Goal: Task Accomplishment & Management: Use online tool/utility

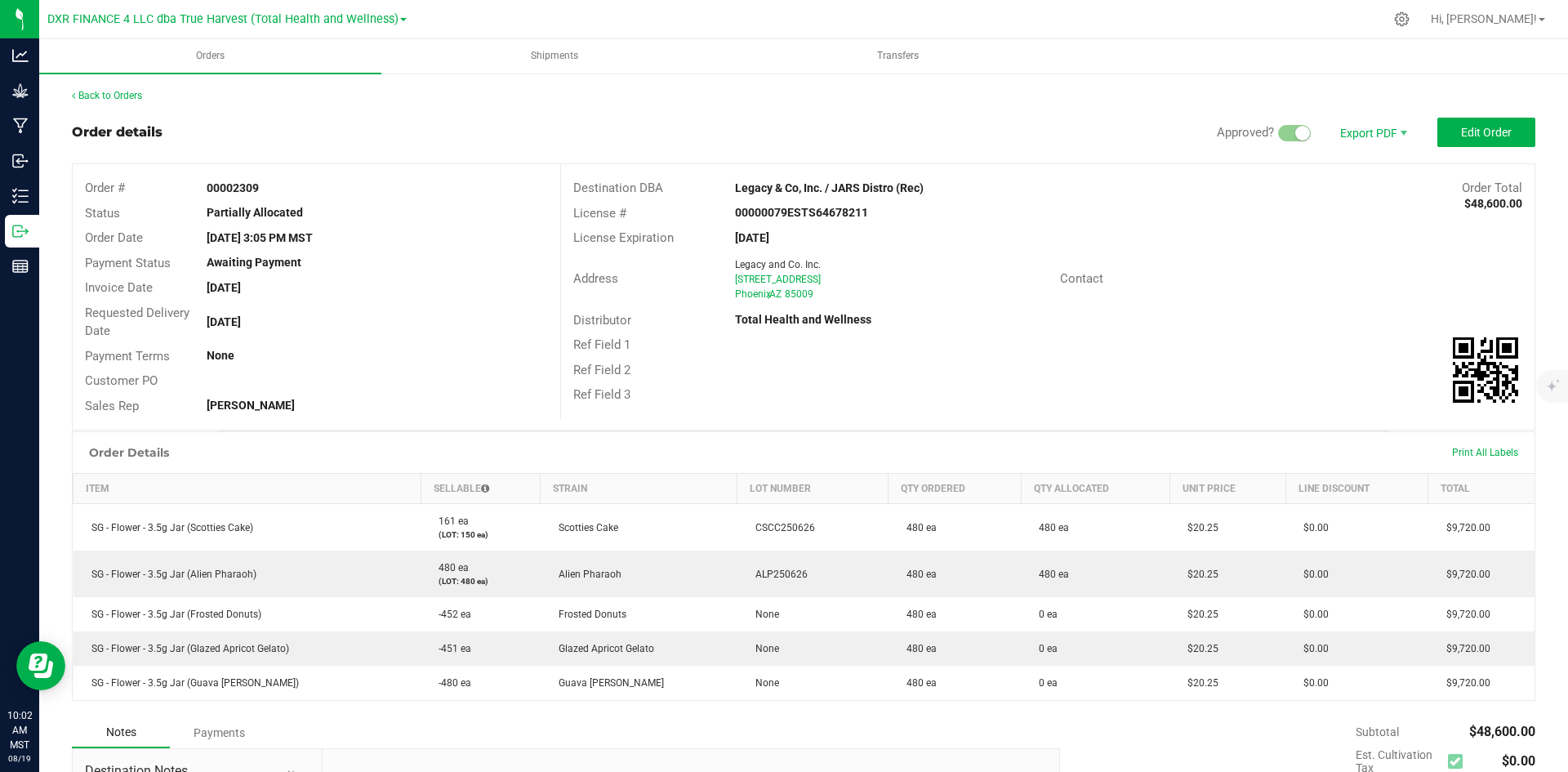
scroll to position [16, 0]
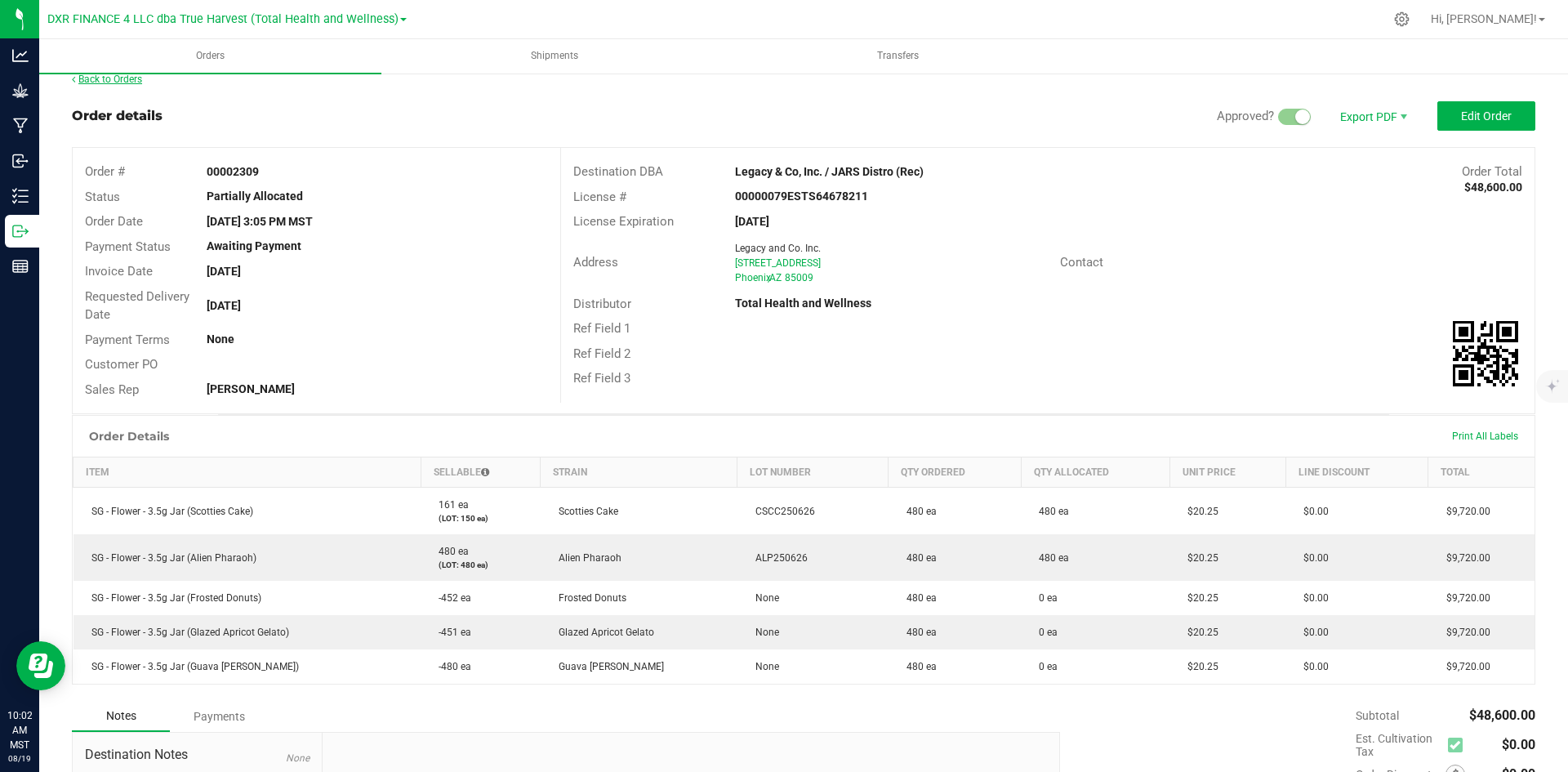
click at [111, 84] on link "Back to Orders" at bounding box center [107, 79] width 70 height 12
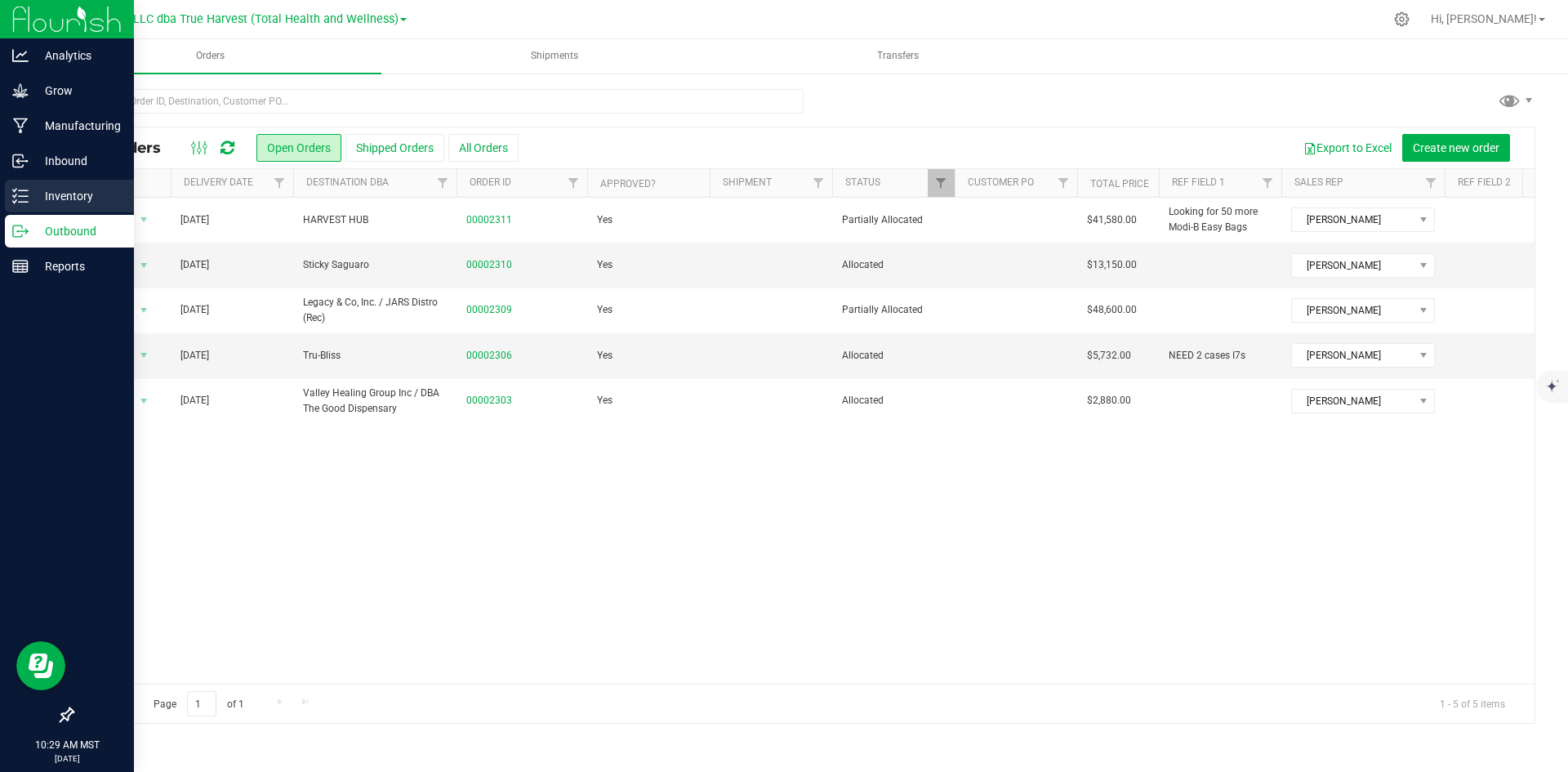
click at [22, 194] on icon at bounding box center [20, 196] width 16 height 16
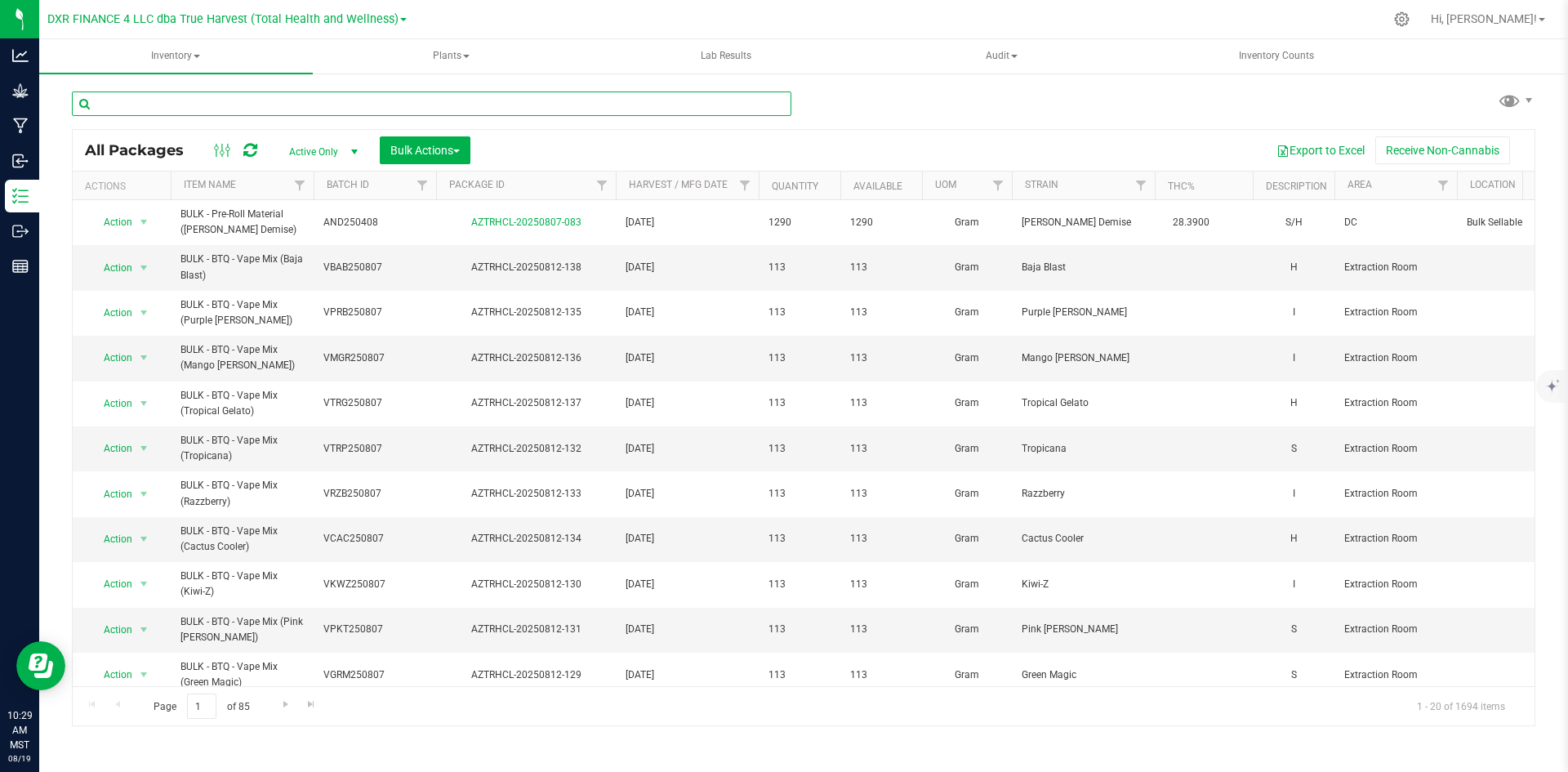
click at [334, 109] on input "text" at bounding box center [432, 103] width 719 height 25
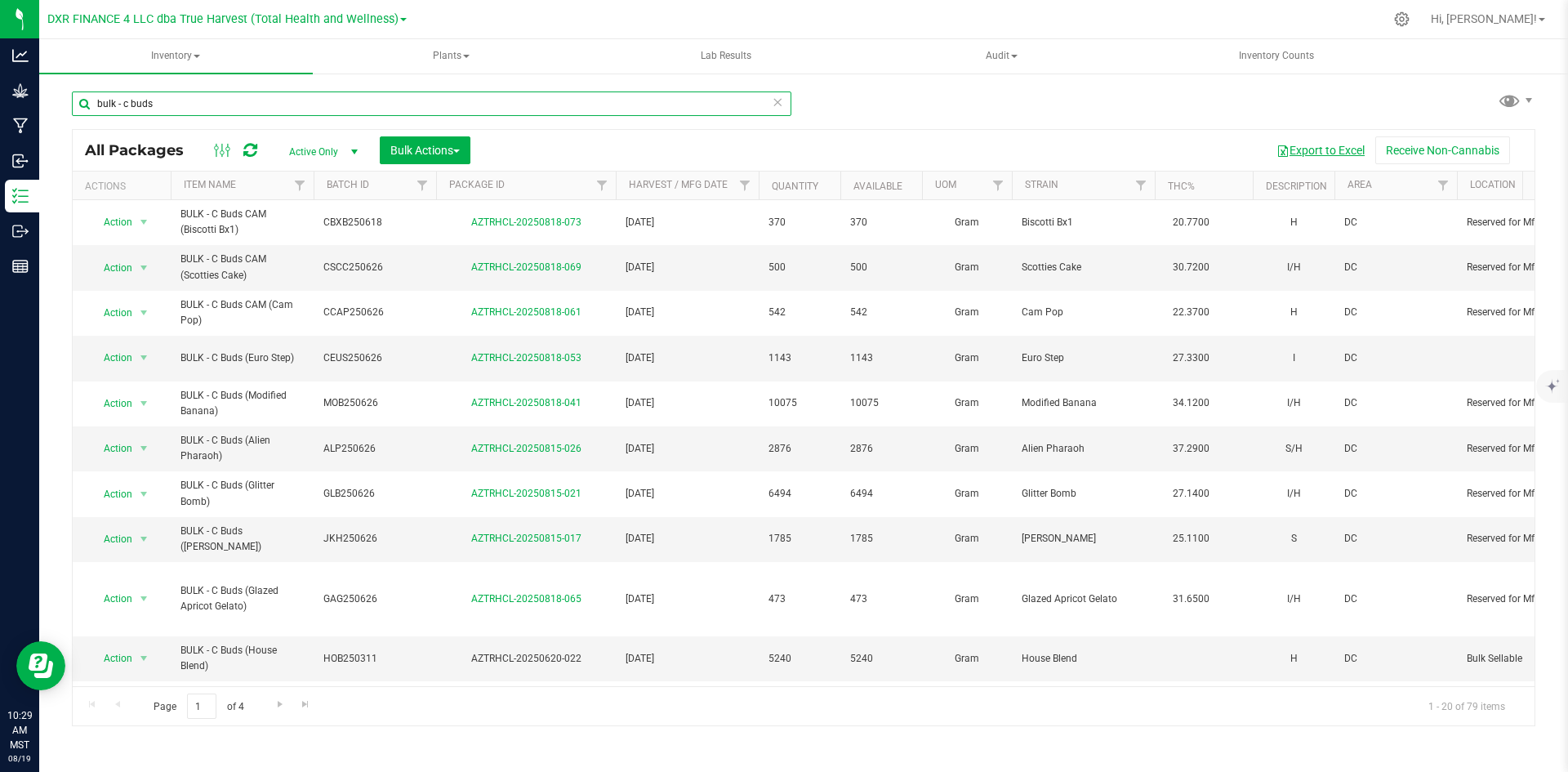
type input "bulk - c buds"
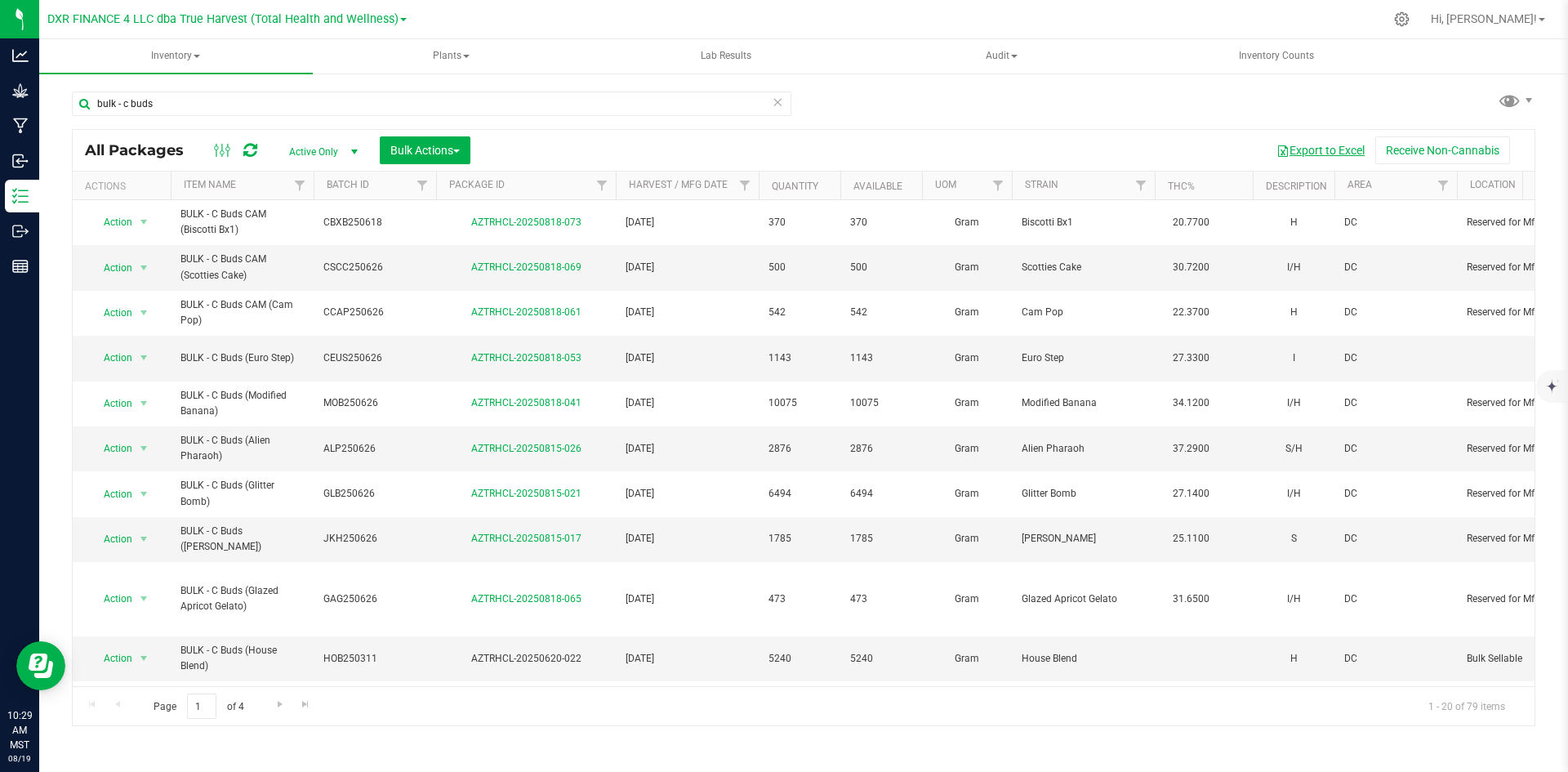
click at [1323, 147] on button "Export to Excel" at bounding box center [1320, 151] width 109 height 28
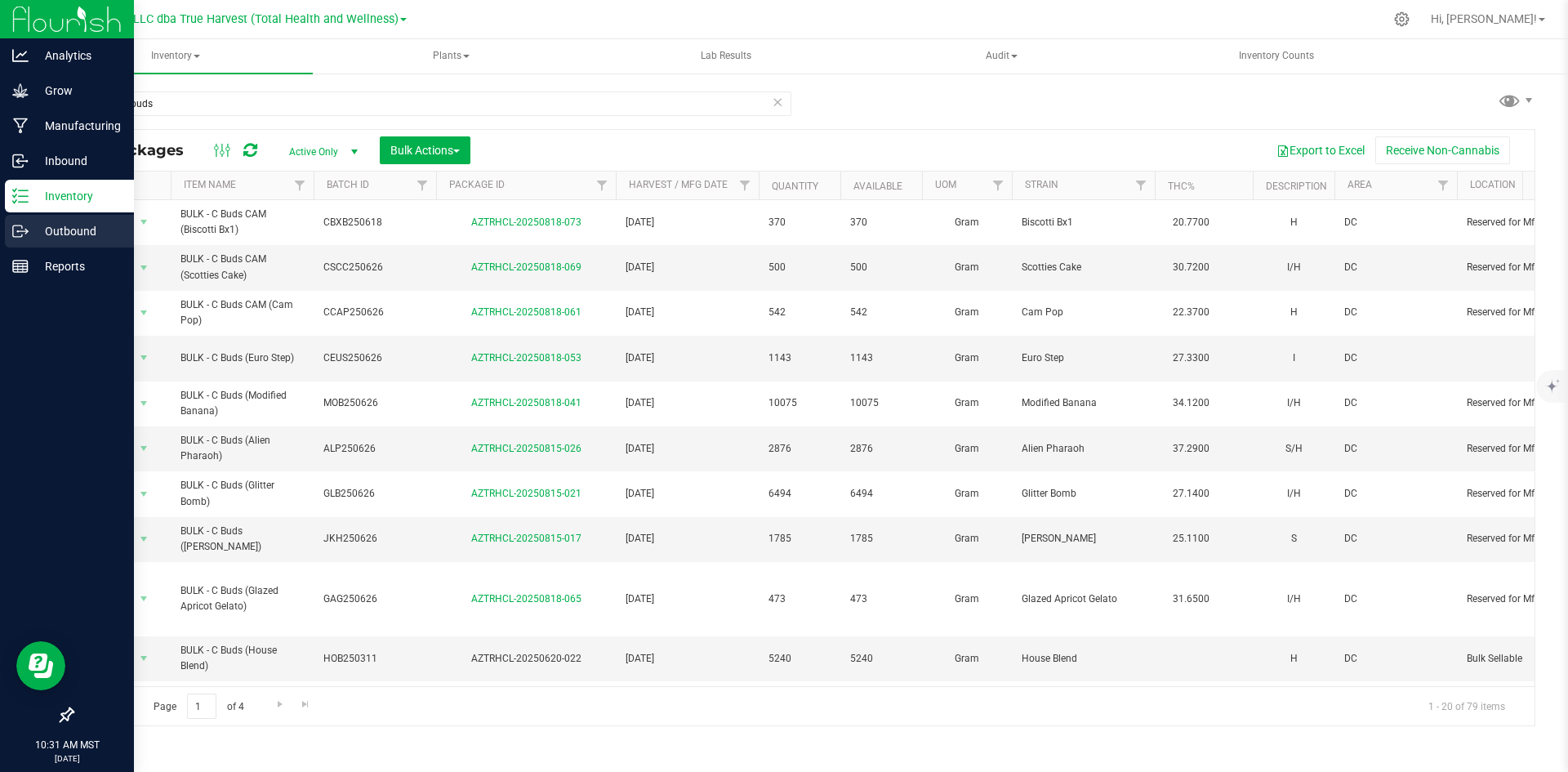
click at [14, 223] on icon at bounding box center [20, 231] width 16 height 16
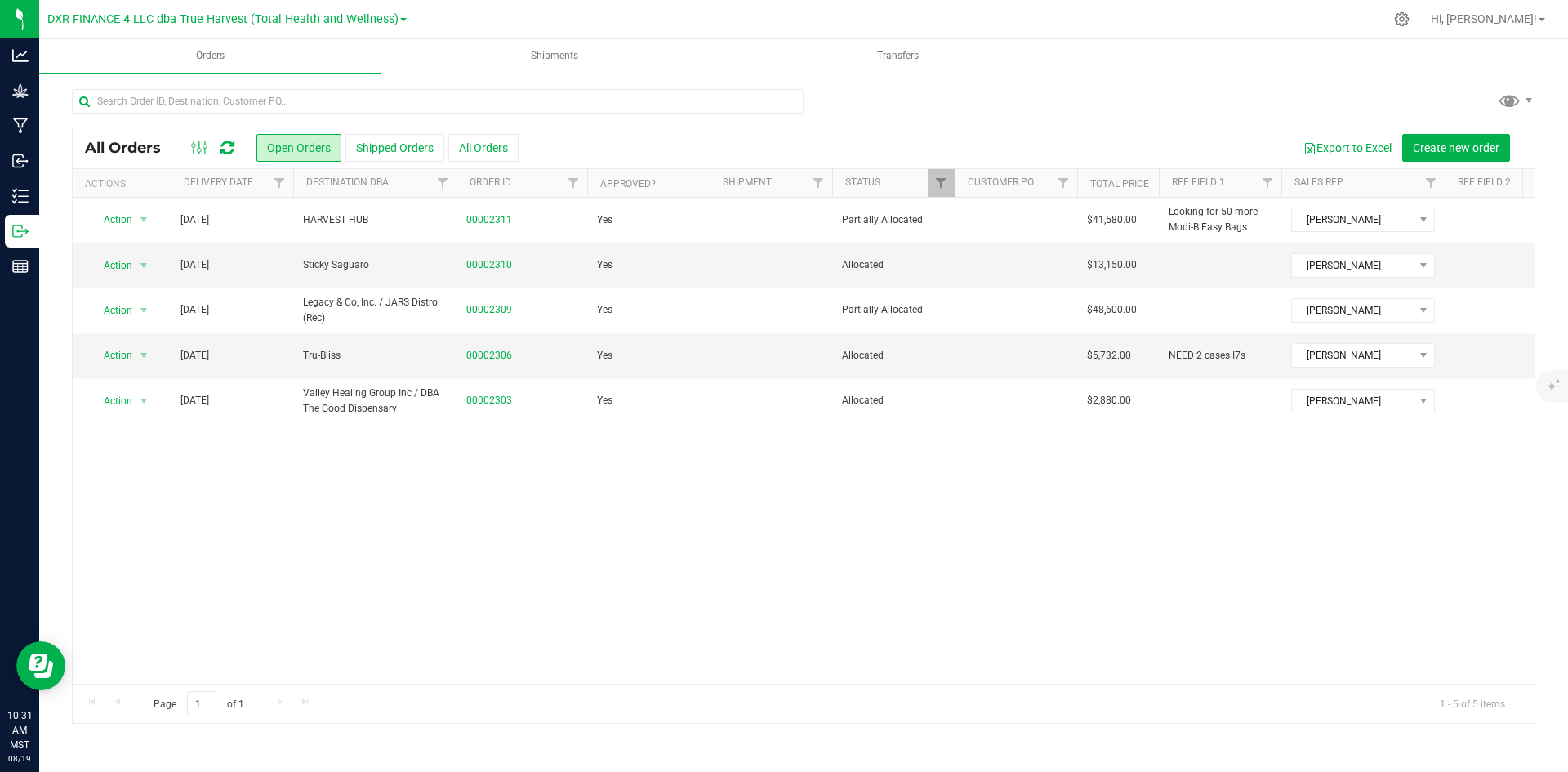
click at [45, 200] on div "All Orders Open Orders Shipped Orders All Orders Export to Excel Create new ord…" at bounding box center [803, 406] width 1528 height 668
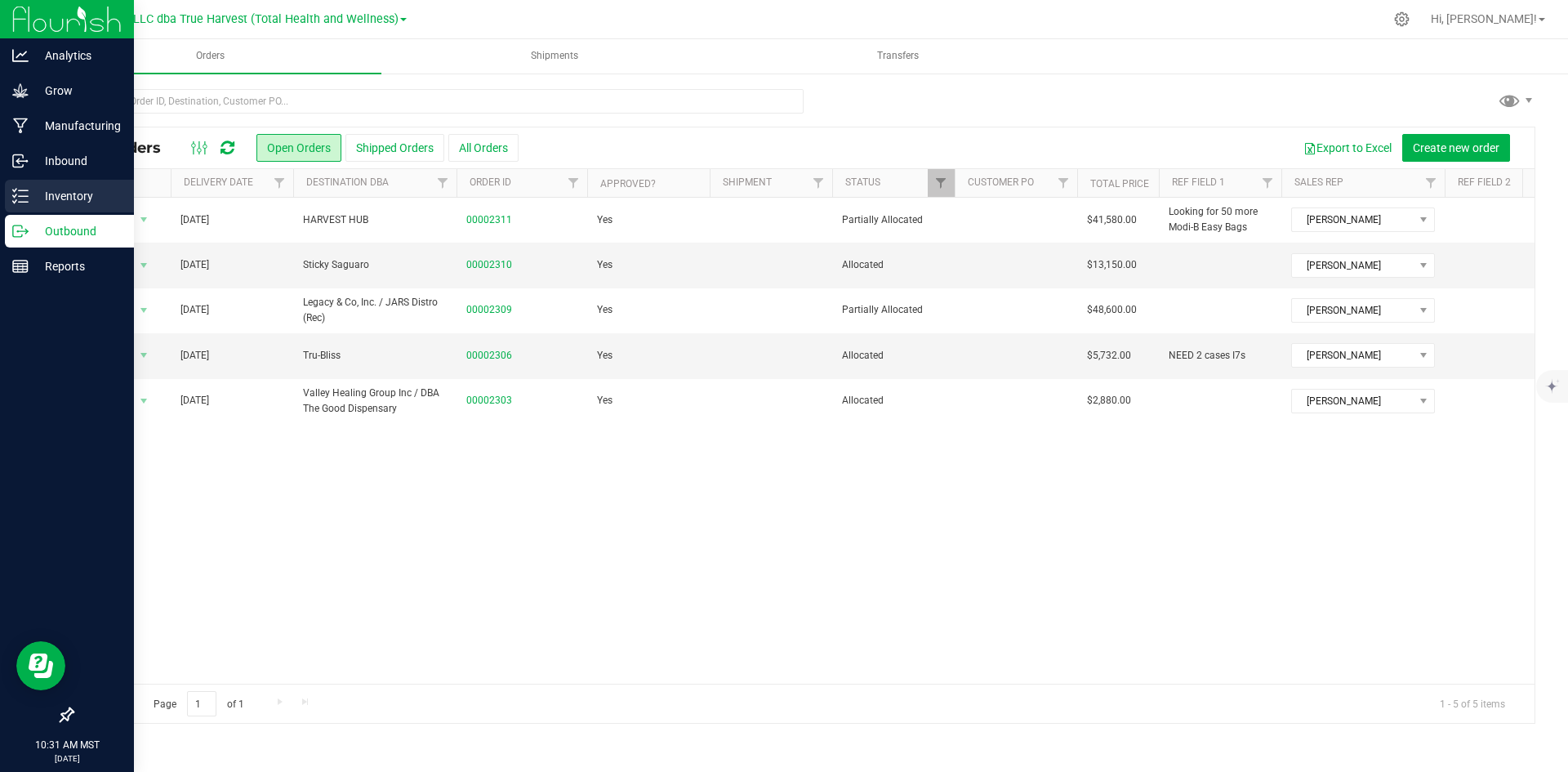
click at [35, 197] on p "Inventory" at bounding box center [77, 196] width 98 height 20
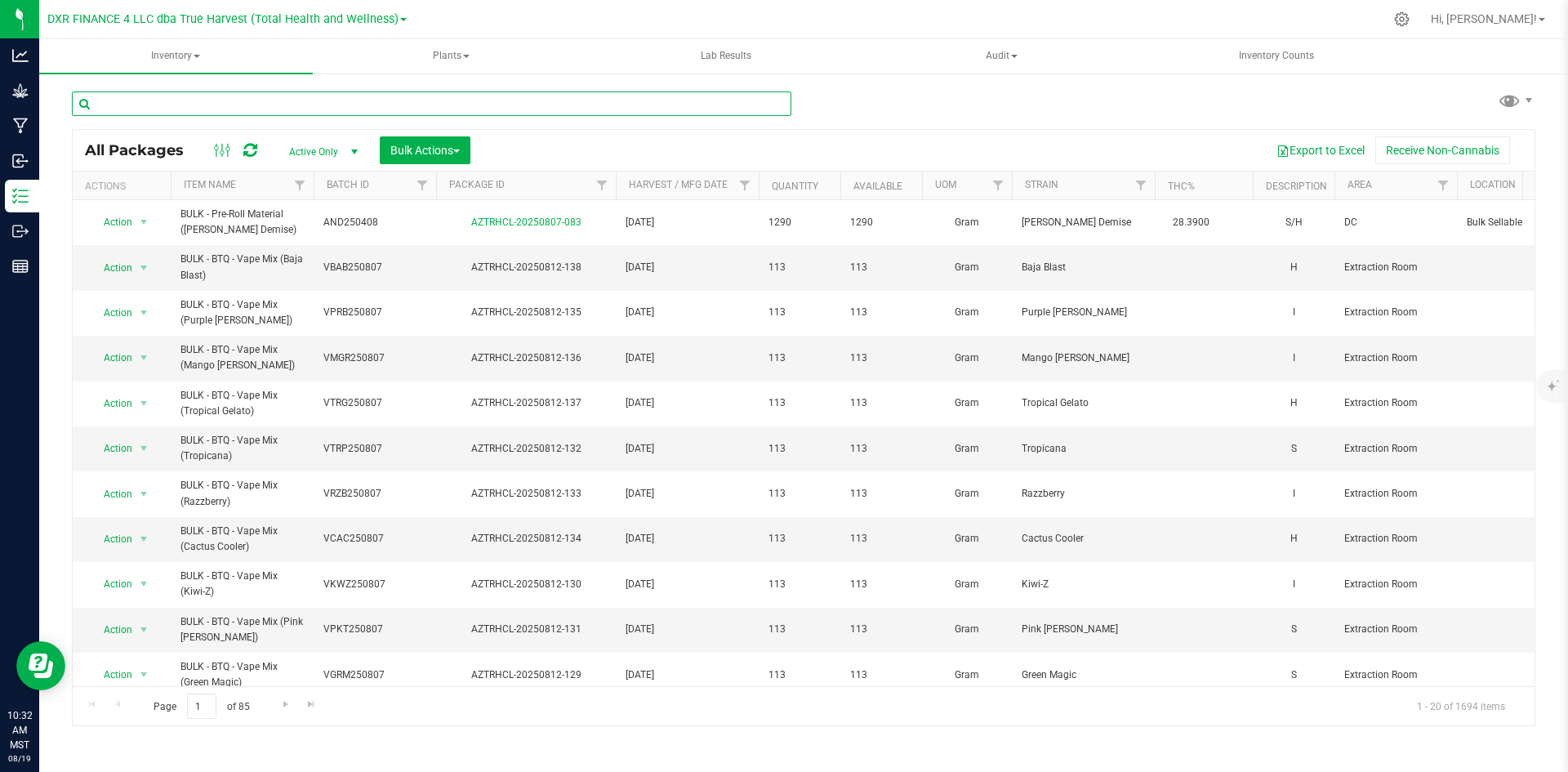
click at [361, 97] on input "text" at bounding box center [432, 103] width 719 height 25
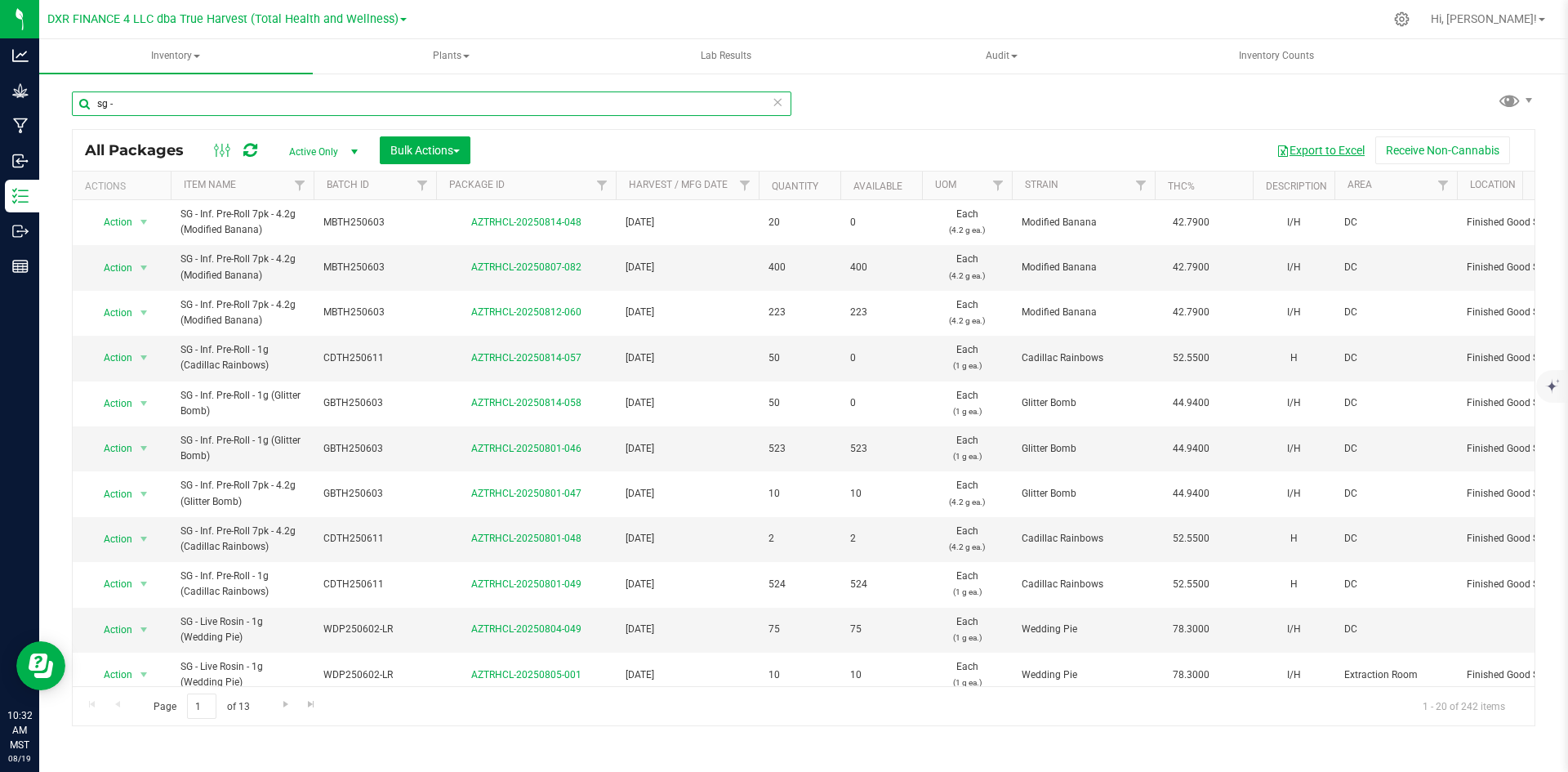
type input "sg -"
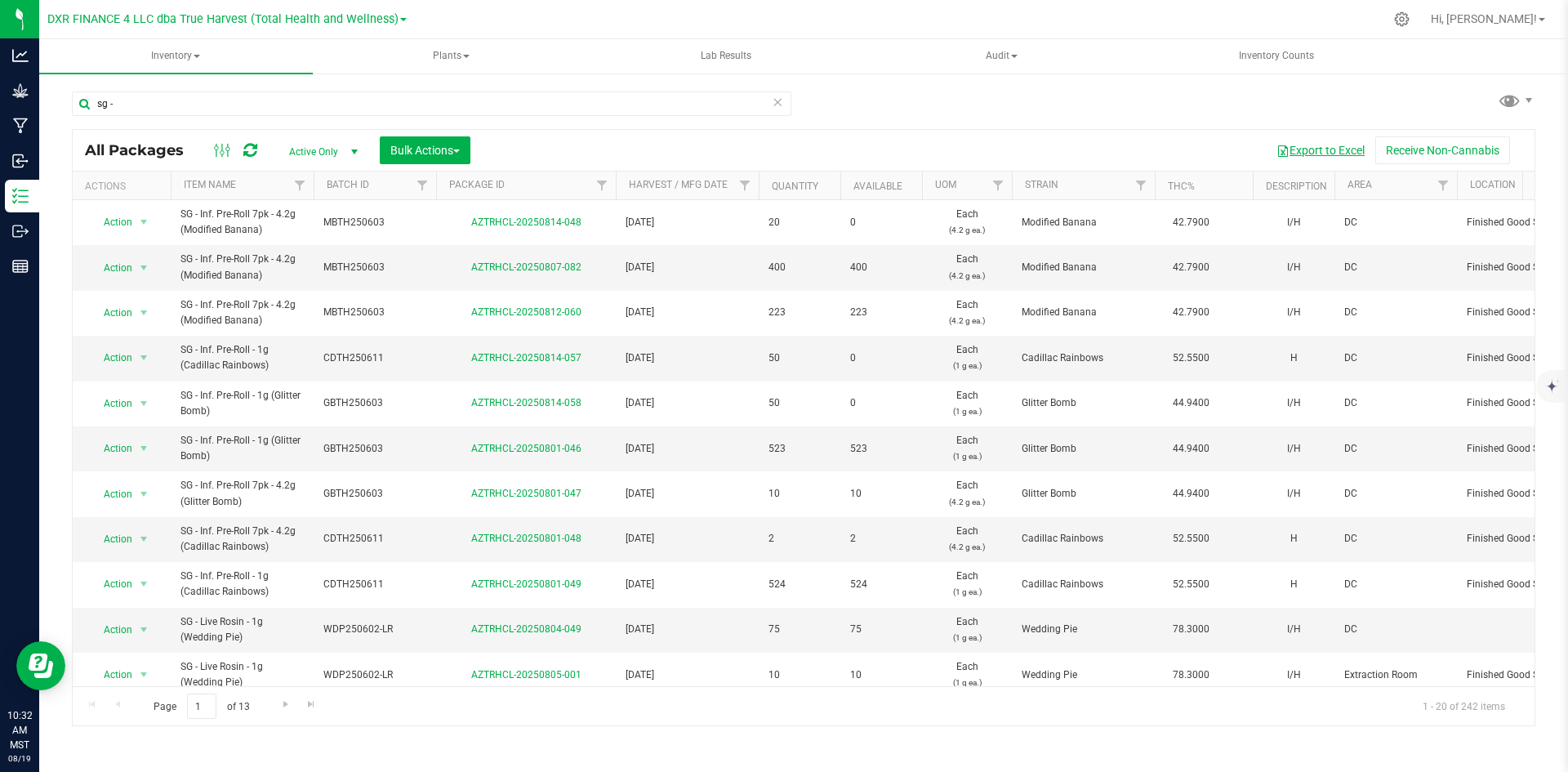
click at [1294, 151] on button "Export to Excel" at bounding box center [1320, 151] width 109 height 28
